Goal: Transaction & Acquisition: Purchase product/service

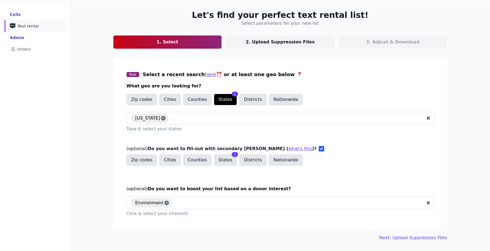
scroll to position [27, 0]
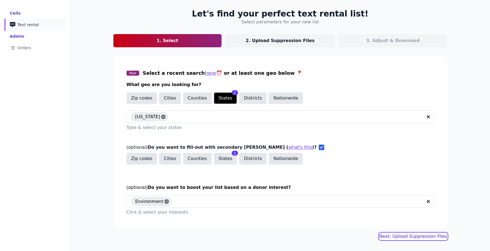
click at [393, 235] on link "Next: Upload Suppression Files" at bounding box center [413, 236] width 68 height 7
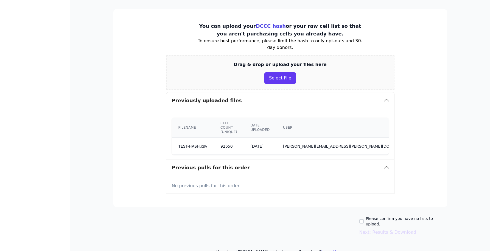
scroll to position [82, 0]
click at [216, 142] on td "92650" at bounding box center [229, 146] width 30 height 17
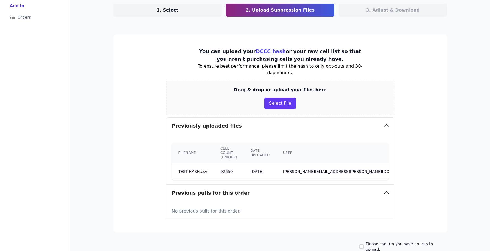
scroll to position [0, 0]
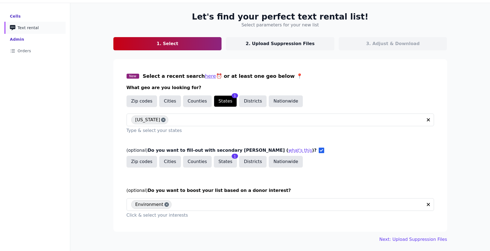
scroll to position [27, 0]
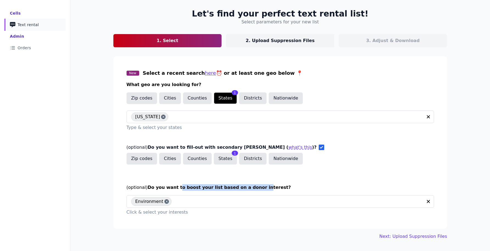
drag, startPoint x: 249, startPoint y: 187, endPoint x: 173, endPoint y: 187, distance: 75.2
click at [173, 187] on span "Do you want to boost your list based on a donor interest?" at bounding box center [219, 186] width 143 height 5
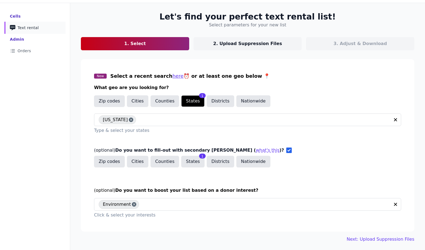
scroll to position [27, 0]
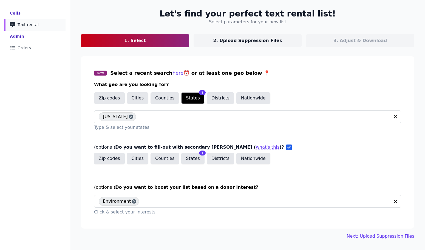
click at [399, 239] on div "Let's find your perfect text rental list! Select parameters for your new list 1…" at bounding box center [247, 124] width 351 height 248
click at [399, 237] on link "Next: Upload Suppression Files" at bounding box center [381, 236] width 68 height 7
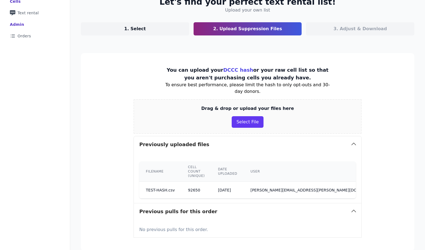
scroll to position [85, 0]
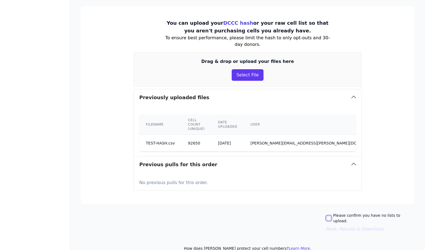
click at [331, 216] on input "Please confirm you have no lists to upload." at bounding box center [329, 218] width 4 height 4
checkbox input "true"
click at [354, 226] on button "Next: Results & Download" at bounding box center [355, 229] width 57 height 7
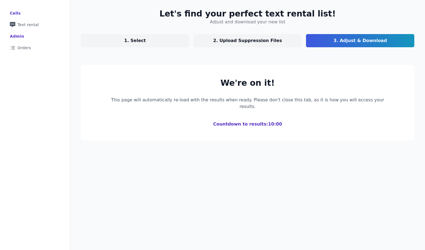
scroll to position [27, 0]
drag, startPoint x: 226, startPoint y: 119, endPoint x: 282, endPoint y: 121, distance: 56.9
click at [282, 121] on section "We're on it! This page will automatically re-load with the results when ready. …" at bounding box center [248, 103] width 334 height 76
click at [288, 147] on div "Let's find your perfect text rental list! Adjust and download your new list 1. …" at bounding box center [247, 125] width 355 height 250
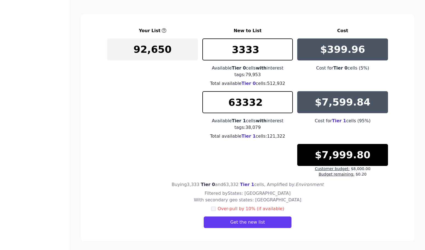
click at [255, 147] on div "Your List New to List Cost 92,650 3333 Available Tier 0 cells with interest tag…" at bounding box center [247, 101] width 281 height 149
click at [243, 84] on span "Tier 0" at bounding box center [249, 83] width 14 height 5
drag, startPoint x: 281, startPoint y: 200, endPoint x: 211, endPoint y: 173, distance: 75.2
click at [211, 197] on div "Filtered by States: AZ With secondary geo states: CA Over-pull by 10% (if avail…" at bounding box center [247, 209] width 281 height 38
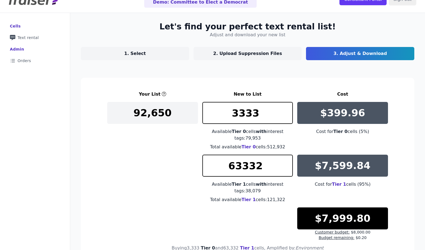
scroll to position [0, 0]
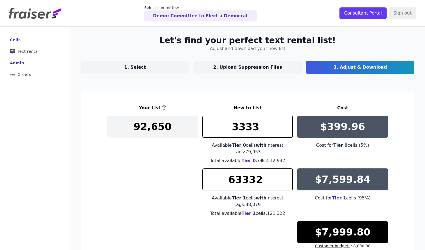
click at [141, 67] on p "1. Select" at bounding box center [135, 67] width 22 height 7
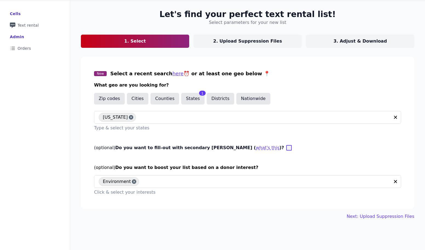
scroll to position [26, 0]
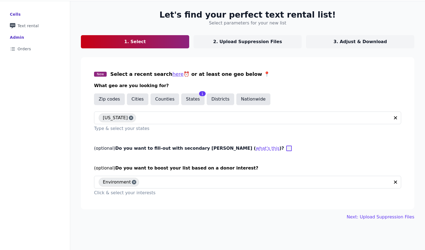
click at [335, 41] on link "3. Adjust & Download" at bounding box center [360, 41] width 108 height 13
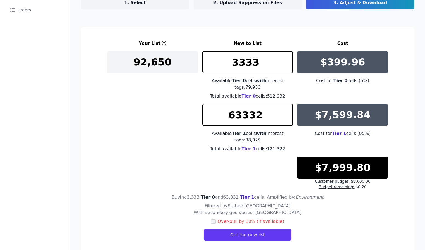
scroll to position [77, 0]
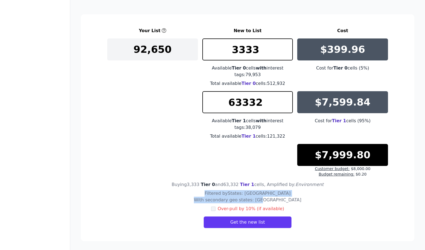
drag, startPoint x: 264, startPoint y: 198, endPoint x: 210, endPoint y: 196, distance: 54.1
click at [209, 196] on div "Filtered by States: AZ With secondary geo states: CA Over-pull by 10% (if avail…" at bounding box center [247, 209] width 281 height 38
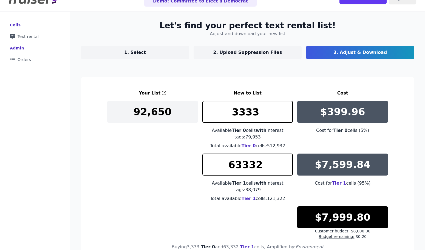
scroll to position [0, 0]
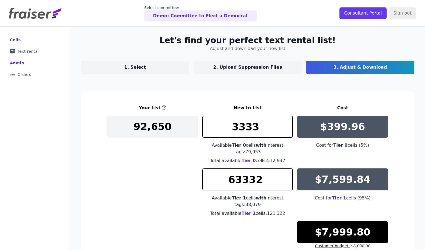
click at [153, 68] on link "1. Select" at bounding box center [135, 67] width 108 height 13
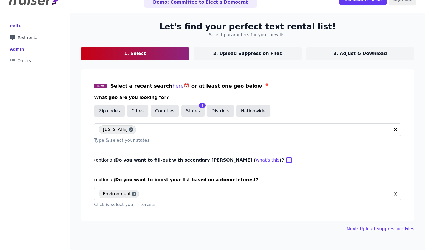
scroll to position [27, 0]
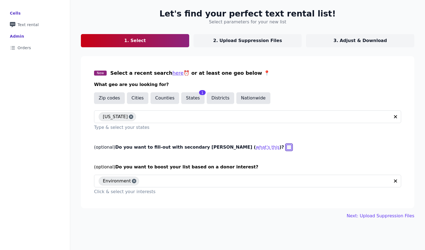
click at [287, 144] on input "(optional) Do you want to fill-out with secondary geo params ( what's this )?" at bounding box center [289, 146] width 5 height 5
checkbox input "true"
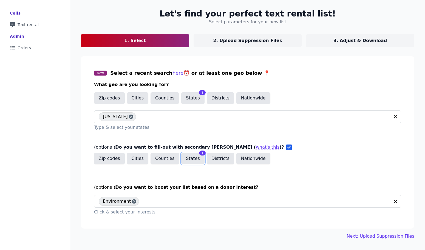
click at [182, 161] on button "States" at bounding box center [192, 159] width 23 height 12
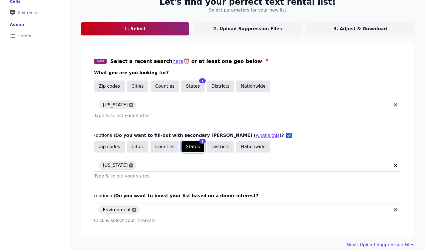
scroll to position [38, 0]
click at [384, 29] on link "3. Adjust & Download" at bounding box center [360, 28] width 108 height 13
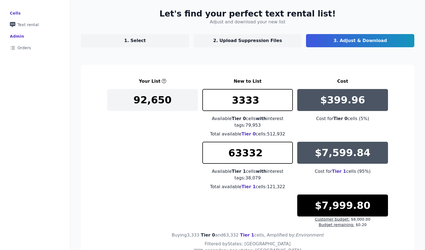
scroll to position [38, 0]
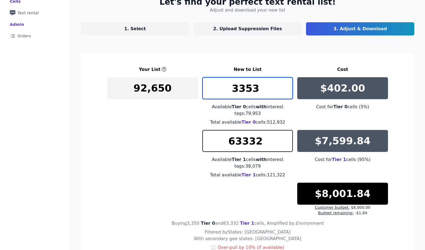
click at [286, 85] on input "3353" at bounding box center [248, 88] width 91 height 22
type input "3354"
click at [286, 85] on input "3354" at bounding box center [248, 88] width 91 height 22
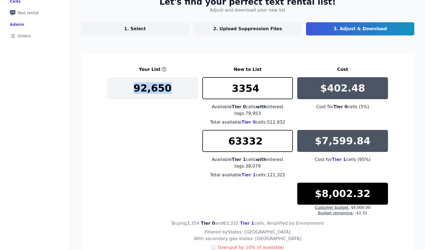
drag, startPoint x: 134, startPoint y: 91, endPoint x: 167, endPoint y: 91, distance: 32.9
click at [166, 91] on p "92,650" at bounding box center [153, 88] width 38 height 11
click at [225, 28] on p "2. Upload Suppression Files" at bounding box center [248, 29] width 69 height 7
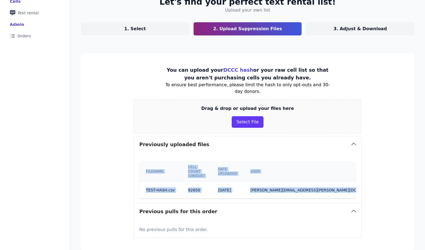
drag, startPoint x: 182, startPoint y: 157, endPoint x: 218, endPoint y: 201, distance: 56.4
click at [218, 201] on div "Previously uploaded files Filename Cell count (unique) Date uploaded User Delet…" at bounding box center [248, 187] width 228 height 102
click at [363, 32] on link "3. Adjust & Download" at bounding box center [360, 28] width 108 height 13
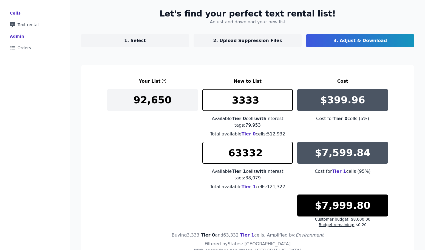
scroll to position [38, 0]
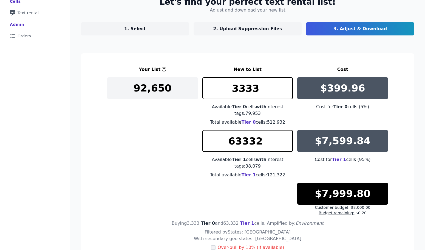
click at [252, 28] on p "2. Upload Suppression Files" at bounding box center [248, 29] width 69 height 7
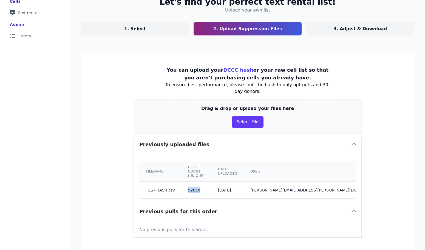
drag, startPoint x: 186, startPoint y: 184, endPoint x: 219, endPoint y: 178, distance: 32.9
click at [209, 184] on td "92650" at bounding box center [197, 189] width 30 height 17
click at [351, 26] on p "3. Adjust & Download" at bounding box center [361, 29] width 54 height 7
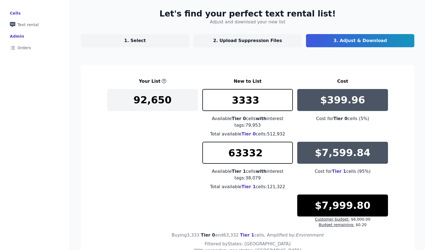
scroll to position [38, 0]
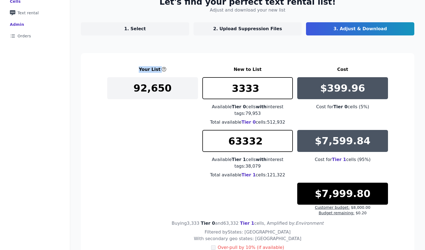
drag, startPoint x: 133, startPoint y: 70, endPoint x: 180, endPoint y: 69, distance: 46.7
click at [180, 69] on div "Your List" at bounding box center [152, 69] width 91 height 7
drag, startPoint x: 233, startPoint y: 71, endPoint x: 260, endPoint y: 82, distance: 29.0
click at [259, 72] on h3 "New to List" at bounding box center [248, 69] width 91 height 7
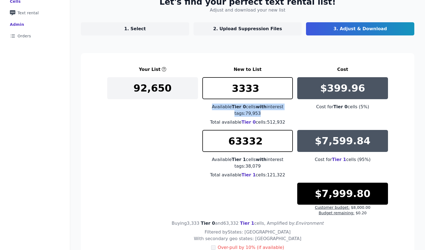
drag, startPoint x: 206, startPoint y: 106, endPoint x: 264, endPoint y: 113, distance: 58.8
click at [264, 113] on div "Available Tier 0 cells with interest tags: 79,953" at bounding box center [248, 109] width 91 height 13
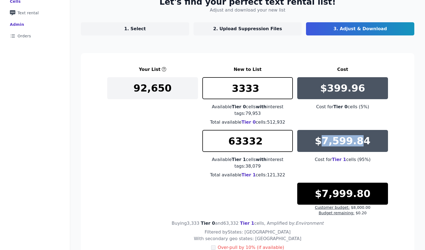
drag, startPoint x: 323, startPoint y: 139, endPoint x: 361, endPoint y: 144, distance: 39.1
click at [361, 144] on p "$7,599.84" at bounding box center [343, 140] width 56 height 11
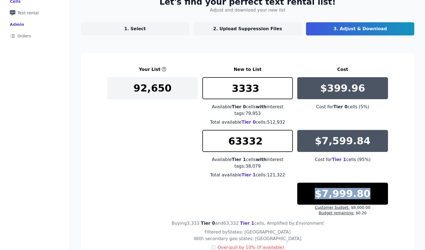
drag, startPoint x: 366, startPoint y: 196, endPoint x: 318, endPoint y: 193, distance: 48.7
click at [318, 193] on div "$7,999.80" at bounding box center [343, 194] width 91 height 22
click at [259, 69] on h3 "New to List" at bounding box center [248, 69] width 91 height 7
drag, startPoint x: 243, startPoint y: 68, endPoint x: 382, endPoint y: 74, distance: 138.7
click at [382, 74] on div "Your List New to List Cost 92,650 3333 Available Tier 0 cells with interest tag…" at bounding box center [247, 140] width 281 height 149
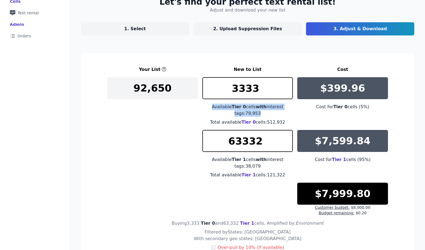
drag, startPoint x: 206, startPoint y: 107, endPoint x: 253, endPoint y: 116, distance: 48.1
click at [253, 116] on div "Available Tier 0 cells with interest tags: 79,953" at bounding box center [248, 109] width 91 height 13
click at [277, 120] on div "Total available Tier 0 cells: 512,932" at bounding box center [248, 122] width 91 height 7
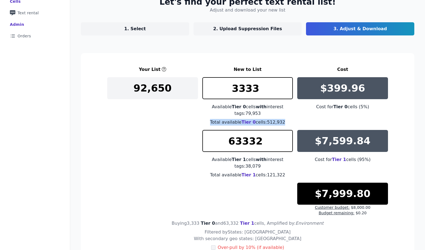
drag, startPoint x: 282, startPoint y: 123, endPoint x: 209, endPoint y: 123, distance: 73.0
click at [208, 123] on div "Total available Tier 0 cells: 512,932" at bounding box center [248, 122] width 91 height 7
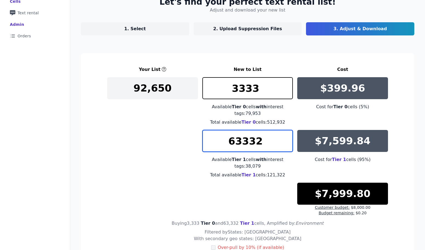
click at [263, 141] on input "63332" at bounding box center [248, 141] width 91 height 22
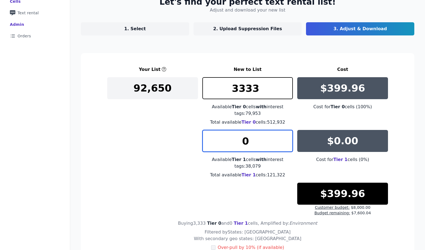
type input "0"
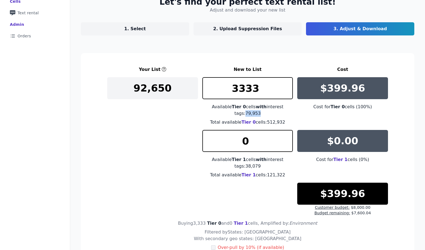
drag, startPoint x: 254, startPoint y: 113, endPoint x: 239, endPoint y: 111, distance: 14.9
click at [239, 112] on div "Available Tier 0 cells with interest tags: 79,953" at bounding box center [248, 109] width 91 height 13
copy div "79,953"
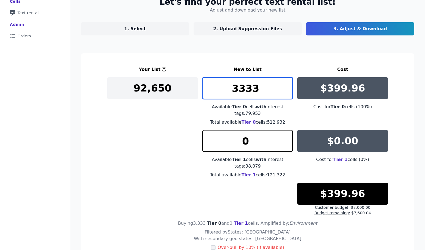
click at [256, 89] on input "3333" at bounding box center [248, 88] width 91 height 22
click at [255, 90] on input "3333" at bounding box center [248, 88] width 91 height 22
paste input "7995"
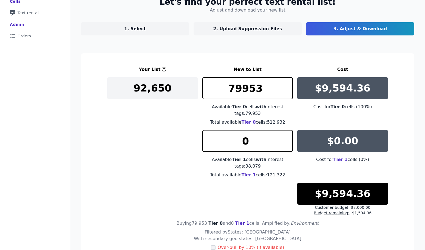
click at [274, 113] on div "Available Tier 0 cells with interest tags: 79,953" at bounding box center [248, 109] width 91 height 13
click at [232, 89] on input "79953" at bounding box center [248, 88] width 91 height 22
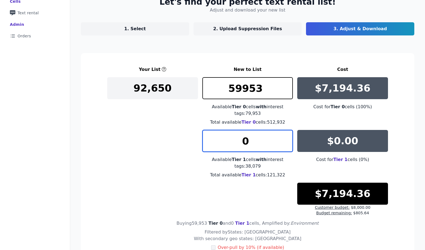
click at [260, 143] on input "0" at bounding box center [248, 141] width 91 height 22
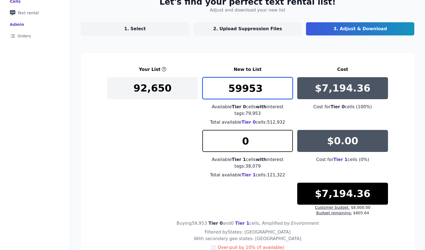
click at [269, 87] on input "59953" at bounding box center [248, 88] width 91 height 22
type input "3333"
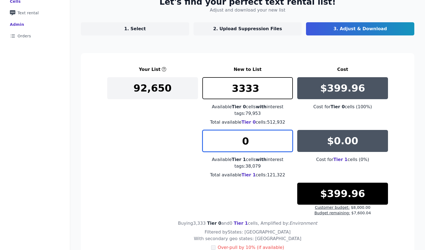
click at [263, 138] on input "0" at bounding box center [248, 141] width 91 height 22
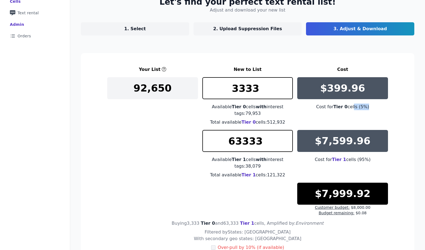
drag, startPoint x: 366, startPoint y: 109, endPoint x: 351, endPoint y: 106, distance: 15.6
click at [351, 107] on div "Cost for Tier 0 cells ( 5% )" at bounding box center [343, 106] width 91 height 7
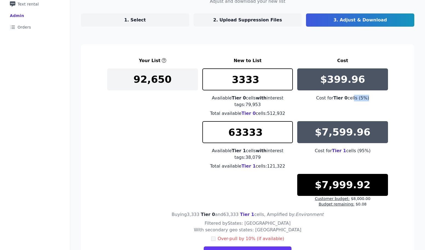
scroll to position [47, 0]
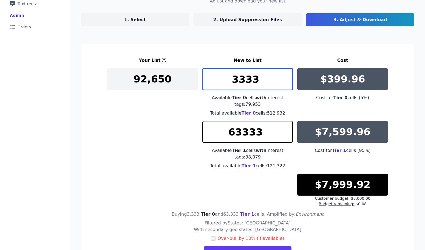
click at [257, 83] on input "3333" at bounding box center [248, 79] width 91 height 22
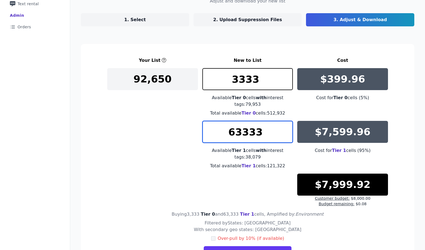
click at [238, 129] on input "63333" at bounding box center [248, 132] width 91 height 22
type input "66666"
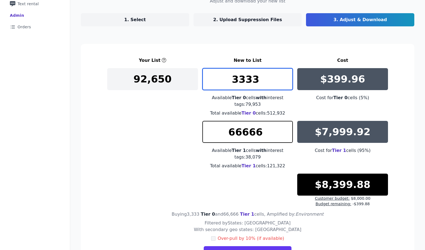
click at [260, 79] on input "3333" at bounding box center [248, 79] width 91 height 22
click at [259, 79] on input "3333" at bounding box center [248, 79] width 91 height 22
type input "0"
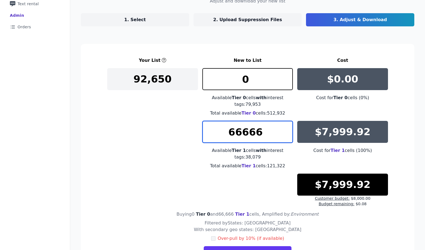
click at [260, 130] on input "66666" at bounding box center [248, 132] width 91 height 22
type input "66666"
click at [268, 152] on div "Available Tier 1 cells with interest tags: 38,079" at bounding box center [248, 153] width 91 height 13
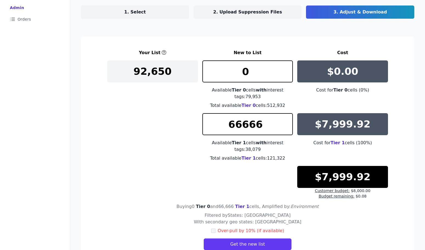
scroll to position [77, 0]
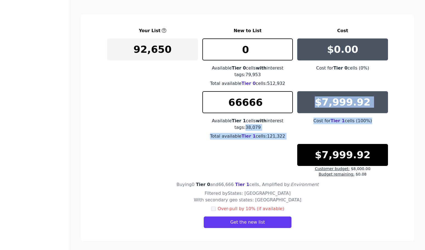
drag, startPoint x: 234, startPoint y: 125, endPoint x: 318, endPoint y: 133, distance: 85.2
click at [318, 133] on div "Your List New to List Cost 92,650 0 Available Tier 0 cells with interest tags: …" at bounding box center [247, 101] width 281 height 149
click at [300, 134] on div "$7,999.92 Cost for Tier 1 cells ( 100% )" at bounding box center [343, 115] width 91 height 48
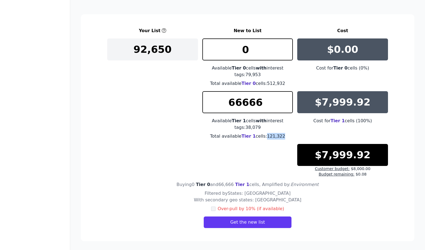
drag, startPoint x: 280, startPoint y: 136, endPoint x: 264, endPoint y: 184, distance: 50.3
click at [265, 136] on div "Total available Tier 1 cells: 121,322" at bounding box center [248, 136] width 91 height 7
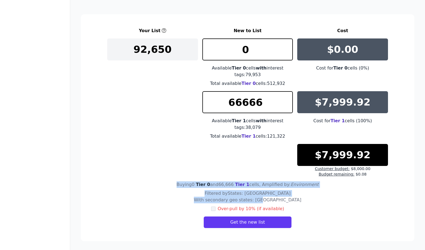
drag, startPoint x: 179, startPoint y: 184, endPoint x: 276, endPoint y: 202, distance: 98.8
click at [276, 202] on section "Your List New to List Cost 92,650 0 Available Tier 0 cells with interest tags: …" at bounding box center [248, 127] width 334 height 227
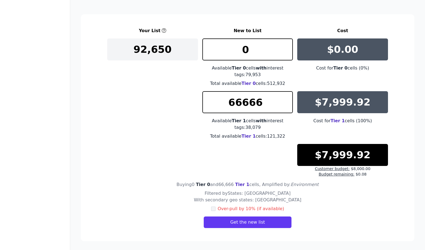
click at [296, 203] on div "Filtered by States: AZ With secondary geo states: CA Over-pull by 10% (if avail…" at bounding box center [247, 209] width 281 height 38
drag, startPoint x: 289, startPoint y: 185, endPoint x: 290, endPoint y: 190, distance: 5.3
click at [290, 190] on section "Your List New to List Cost 92,650 0 Available Tier 0 cells with interest tags: …" at bounding box center [248, 127] width 334 height 227
click at [285, 194] on div "Filtered by States: AZ With secondary geo states: CA Over-pull by 10% (if avail…" at bounding box center [247, 209] width 281 height 38
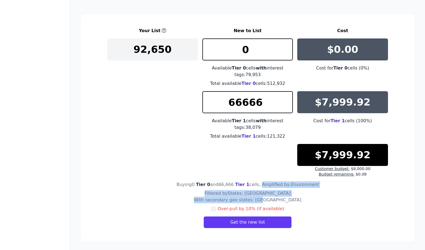
drag, startPoint x: 260, startPoint y: 182, endPoint x: 280, endPoint y: 198, distance: 25.3
click at [280, 198] on section "Your List New to List Cost 92,650 0 Available Tier 0 cells with interest tags: …" at bounding box center [248, 127] width 334 height 227
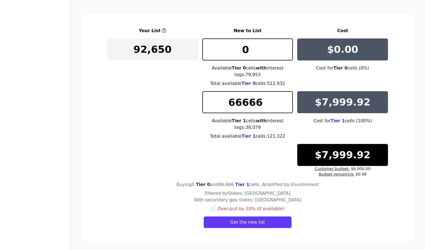
click at [280, 198] on div "Filtered by States: AZ With secondary geo states: CA Over-pull by 10% (if avail…" at bounding box center [247, 209] width 281 height 38
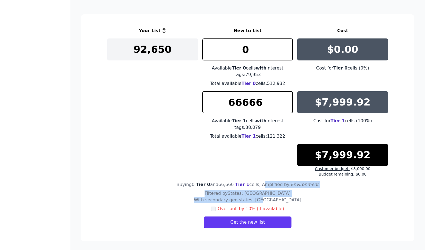
drag, startPoint x: 262, startPoint y: 184, endPoint x: 275, endPoint y: 198, distance: 19.4
click at [275, 198] on section "Your List New to List Cost 92,650 0 Available Tier 0 cells with interest tags: …" at bounding box center [248, 127] width 334 height 227
drag, startPoint x: 254, startPoint y: 198, endPoint x: 248, endPoint y: 198, distance: 5.8
click at [254, 198] on h4 "Filtered by States: AZ With secondary geo states: CA" at bounding box center [248, 196] width 108 height 13
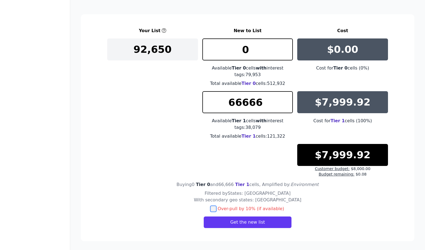
click at [214, 207] on input "checkbox" at bounding box center [213, 208] width 4 height 4
checkbox input "true"
click at [271, 110] on input "66666" at bounding box center [248, 102] width 91 height 22
type input "63333"
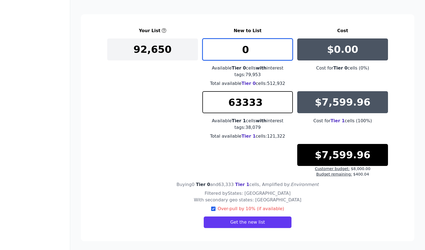
click at [271, 52] on input "0" at bounding box center [248, 49] width 91 height 22
click at [270, 52] on input "0" at bounding box center [248, 49] width 91 height 22
type input "3333"
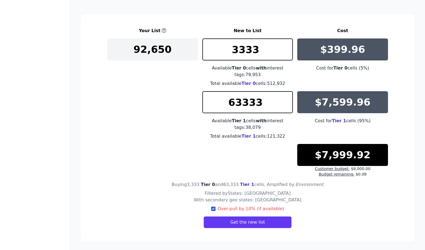
click at [235, 184] on h4 "Buying 3,333 Tier 0 and 63,333 Tier 1 cells , Amplified by: Environment" at bounding box center [248, 184] width 152 height 7
click at [239, 106] on input "63333" at bounding box center [248, 102] width 91 height 22
type input "66333"
click at [242, 53] on input "3333" at bounding box center [248, 49] width 91 height 22
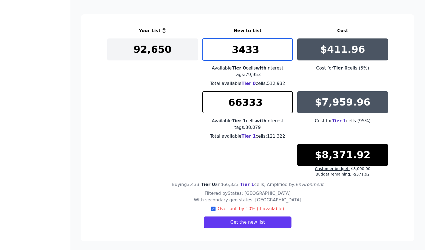
type input "3433"
drag, startPoint x: 366, startPoint y: 174, endPoint x: 327, endPoint y: 173, distance: 38.5
click at [330, 174] on div "Customer budget: $8,000.00 Budget remaining: -$371.92" at bounding box center [343, 171] width 91 height 11
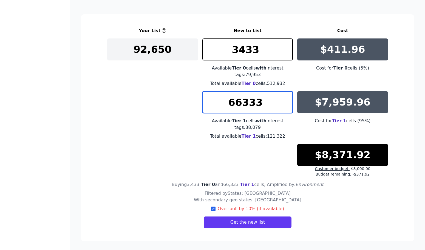
click at [239, 102] on input "66333" at bounding box center [248, 102] width 91 height 22
type input "63333"
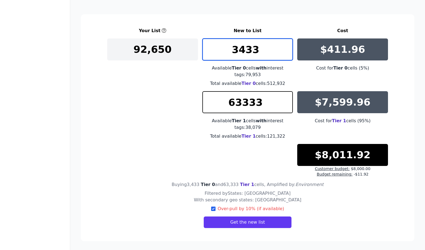
click at [241, 47] on input "3433" at bounding box center [248, 49] width 91 height 22
type input "3333"
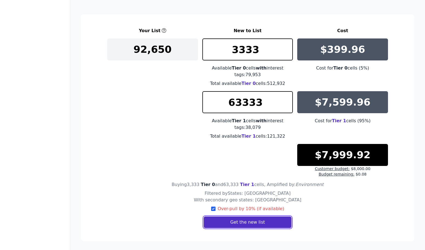
click at [245, 221] on button "Get the new list" at bounding box center [248, 222] width 88 height 12
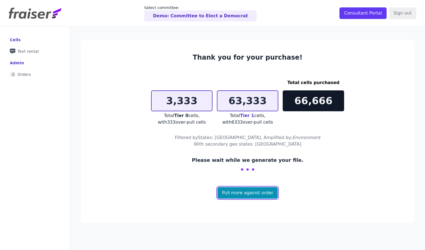
click at [251, 194] on link "Pull more against order" at bounding box center [248, 193] width 61 height 12
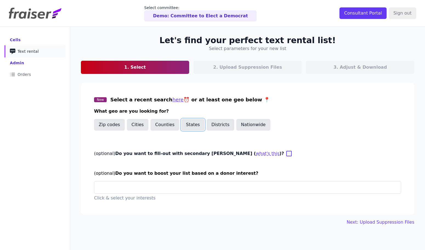
click at [189, 124] on button "States" at bounding box center [192, 125] width 23 height 12
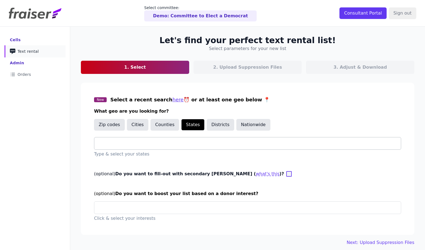
click at [164, 147] on div at bounding box center [250, 143] width 302 height 12
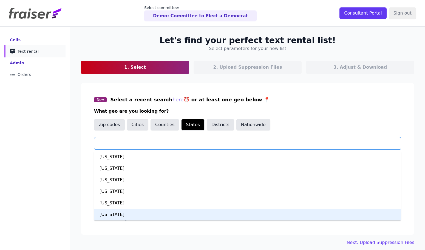
click at [141, 209] on div "California" at bounding box center [247, 215] width 307 height 12
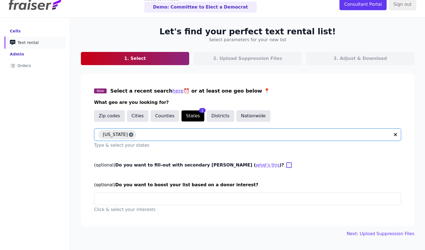
scroll to position [27, 0]
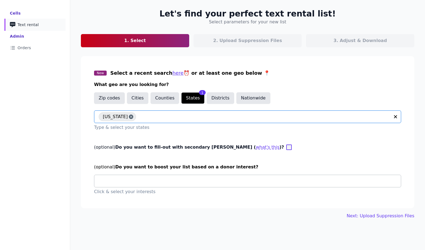
click at [305, 184] on div at bounding box center [250, 181] width 302 height 12
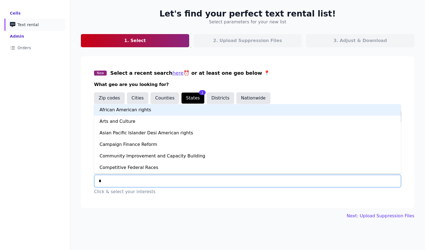
type input "**"
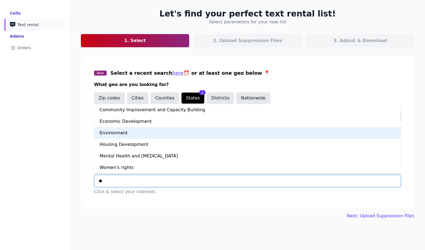
click at [219, 134] on div "Environment" at bounding box center [247, 133] width 307 height 12
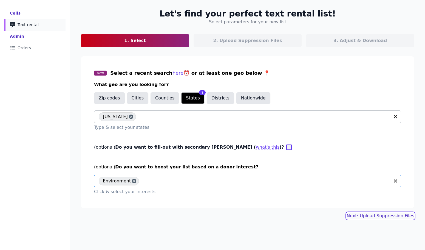
click at [364, 218] on link "Next: Upload Suppression Files" at bounding box center [381, 215] width 68 height 7
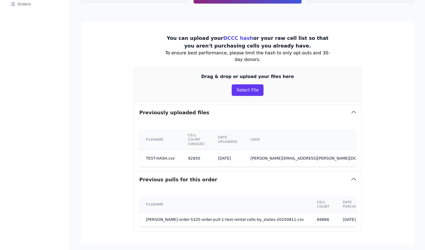
scroll to position [107, 0]
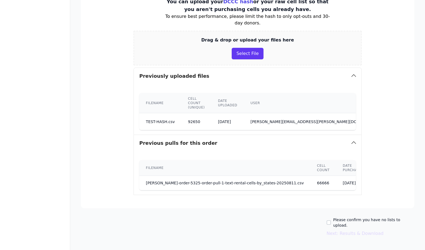
click at [341, 217] on label "Please confirm you have no lists to upload." at bounding box center [373, 222] width 81 height 11
click at [331, 220] on input "Please confirm you have no lists to upload." at bounding box center [329, 222] width 4 height 4
checkbox input "true"
click at [341, 230] on button "Next: Results & Download" at bounding box center [355, 233] width 57 height 7
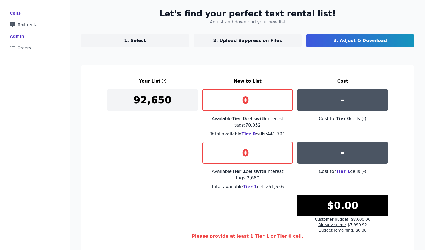
scroll to position [98, 0]
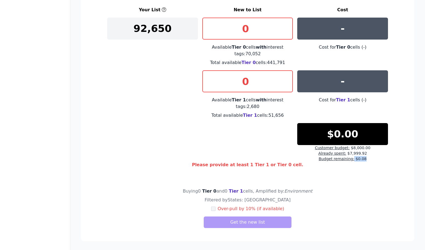
drag, startPoint x: 358, startPoint y: 158, endPoint x: 353, endPoint y: 161, distance: 6.3
click at [351, 156] on div "Customer budget: $8,000.00 Already spent: $7,999.92 Budget remaining: $0.08" at bounding box center [343, 153] width 91 height 16
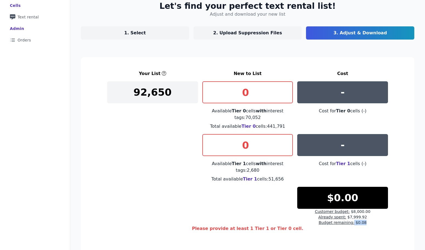
scroll to position [31, 0]
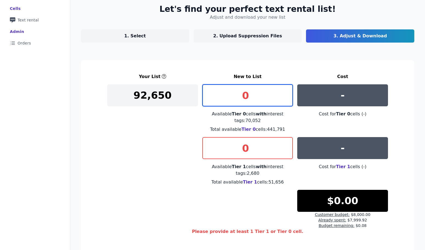
click at [249, 98] on input "0" at bounding box center [248, 95] width 91 height 22
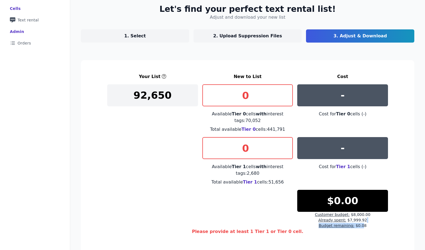
drag, startPoint x: 372, startPoint y: 222, endPoint x: 362, endPoint y: 226, distance: 11.2
click at [361, 226] on div "Customer budget: $8,000.00 Already spent: $7,999.92 Budget remaining: $0.08" at bounding box center [343, 220] width 91 height 16
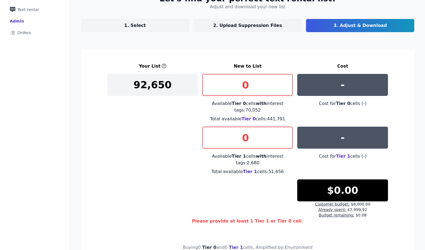
click at [361, 227] on div "Please provide at least 1 Tier 1 or Tier 0 cell." at bounding box center [247, 229] width 281 height 22
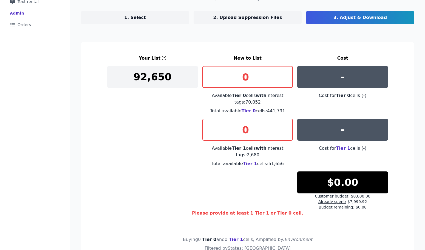
scroll to position [49, 0]
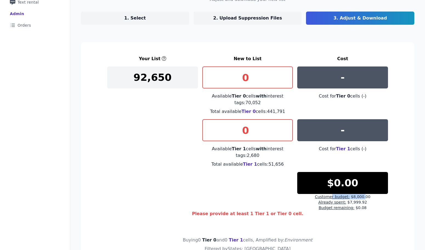
drag, startPoint x: 362, startPoint y: 196, endPoint x: 331, endPoint y: 197, distance: 31.0
click at [331, 197] on div "Customer budget: $8,000.00 Already spent: $7,999.92 Budget remaining: $0.08" at bounding box center [343, 202] width 91 height 16
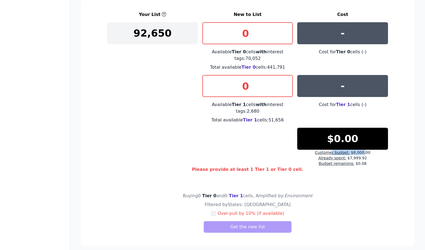
scroll to position [87, 0]
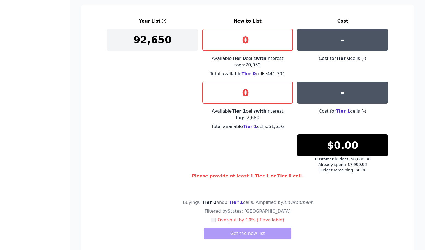
drag, startPoint x: 401, startPoint y: 179, endPoint x: 395, endPoint y: 175, distance: 7.4
click at [401, 179] on section "Your List New to List Cost 92,650 0 Available Tier 0 cells with interest tags: …" at bounding box center [248, 129] width 334 height 248
drag, startPoint x: 369, startPoint y: 159, endPoint x: 320, endPoint y: 159, distance: 49.4
click at [320, 159] on div "Customer budget: $8,000.00 Already spent: $7,999.92 Budget remaining: $0.08" at bounding box center [343, 164] width 91 height 16
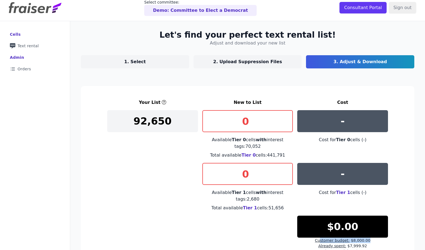
scroll to position [0, 0]
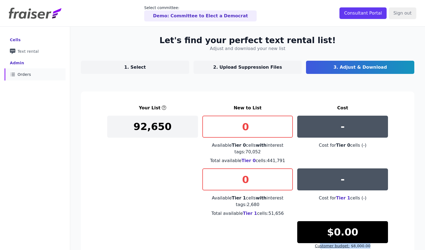
click at [33, 72] on link "List Icon Outline of bulleted list Orders" at bounding box center [34, 74] width 61 height 12
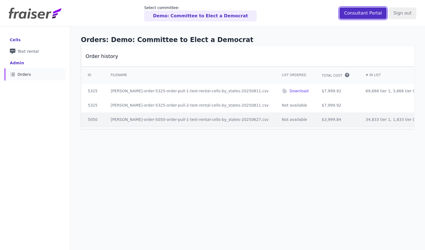
click at [364, 16] on input "Consultant Portal" at bounding box center [363, 13] width 47 height 12
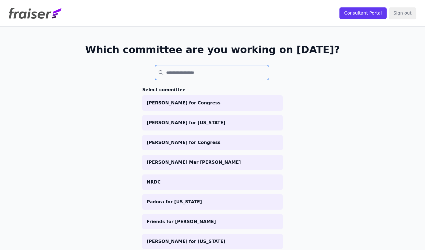
click at [196, 73] on input "search" at bounding box center [212, 72] width 114 height 15
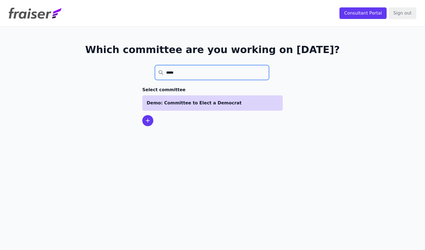
type input "*****"
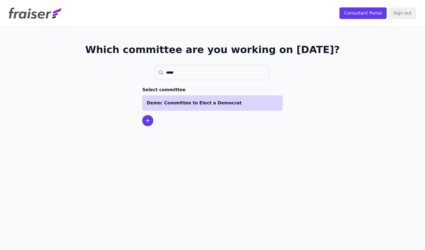
click at [210, 108] on li "Demo: Committee to Elect a Democrat" at bounding box center [212, 102] width 141 height 15
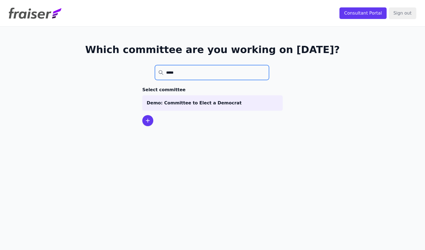
click at [180, 70] on input "*****" at bounding box center [212, 72] width 114 height 15
drag, startPoint x: 264, startPoint y: 72, endPoint x: 272, endPoint y: 72, distance: 7.7
click at [264, 72] on input "*****" at bounding box center [212, 72] width 114 height 15
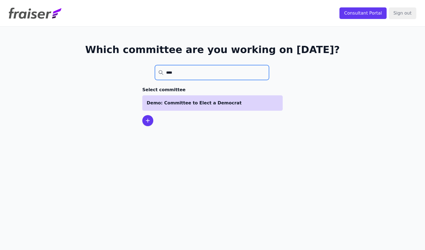
type input "****"
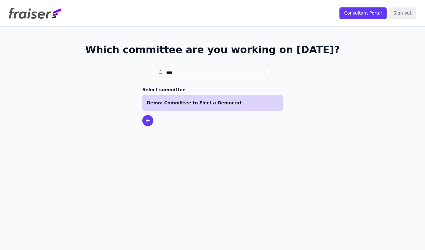
click at [182, 103] on p "Demo: Committee to Elect a Democrat" at bounding box center [213, 103] width 132 height 7
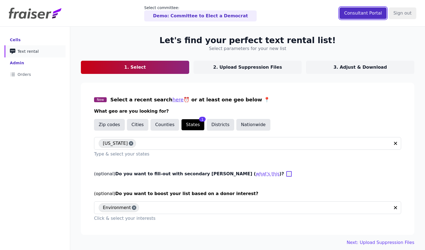
click at [369, 11] on input "Consultant Portal" at bounding box center [363, 13] width 47 height 12
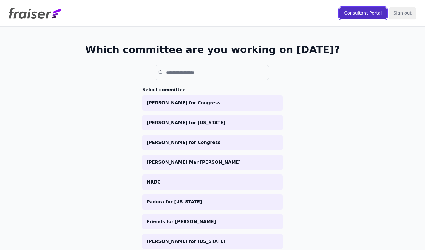
click at [368, 16] on input "Consultant Portal" at bounding box center [363, 13] width 47 height 12
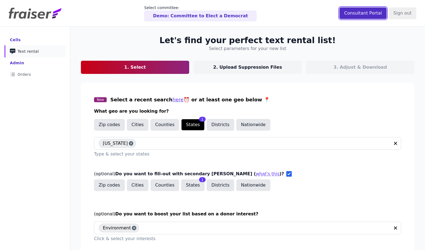
click at [359, 16] on input "Consultant Portal" at bounding box center [363, 13] width 47 height 12
